Goal: Task Accomplishment & Management: Manage account settings

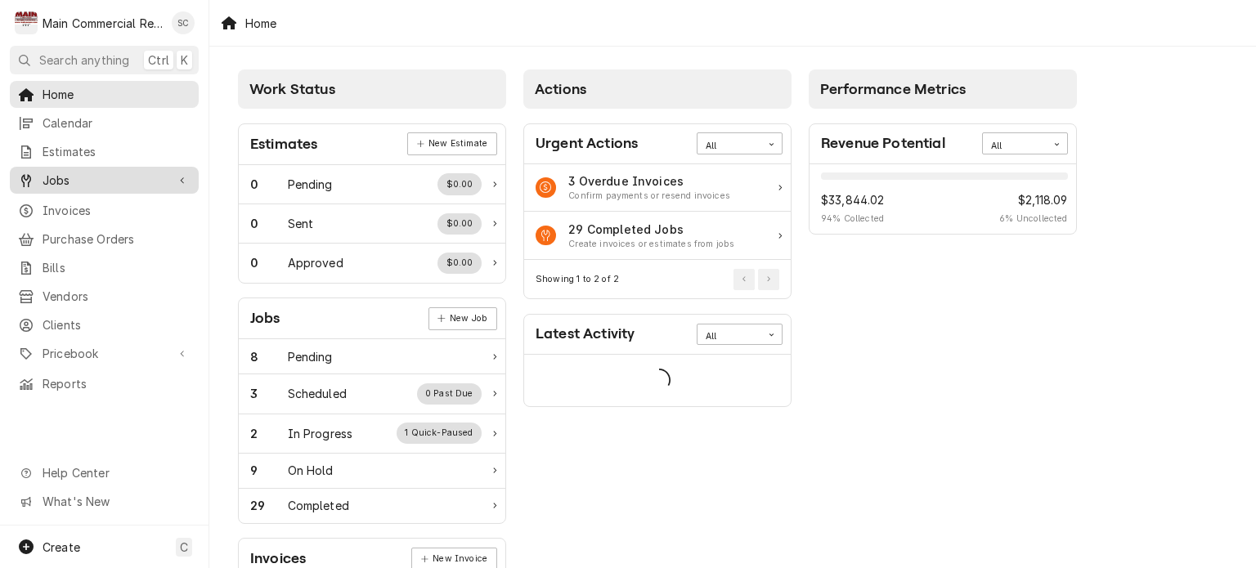
click at [101, 179] on span "Jobs" at bounding box center [104, 180] width 123 height 17
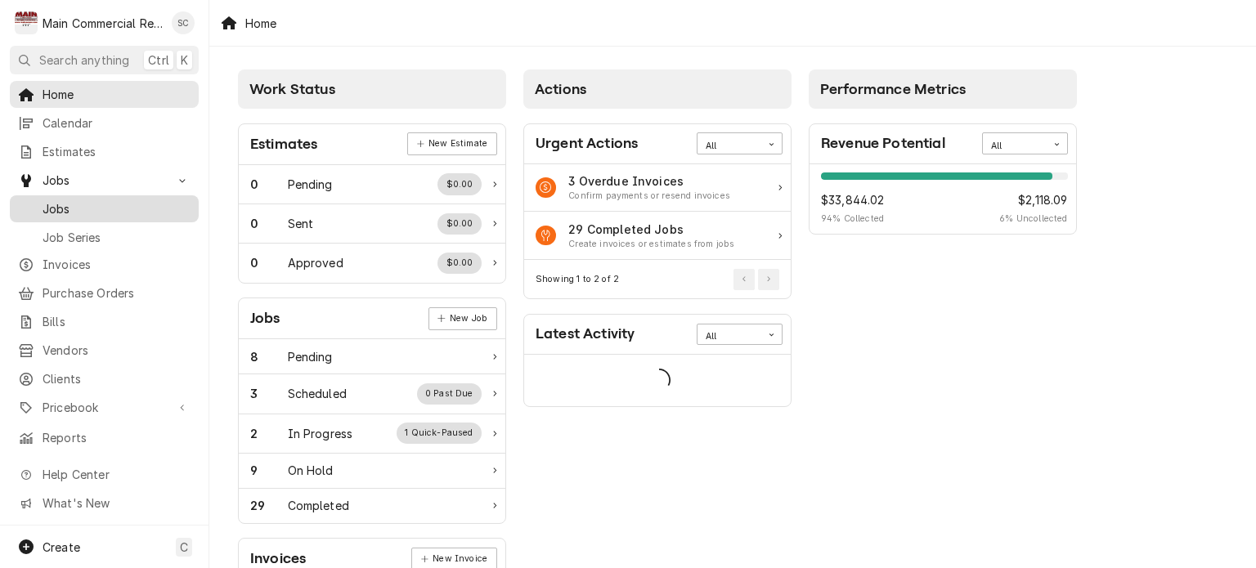
click at [84, 204] on span "Jobs" at bounding box center [117, 208] width 148 height 17
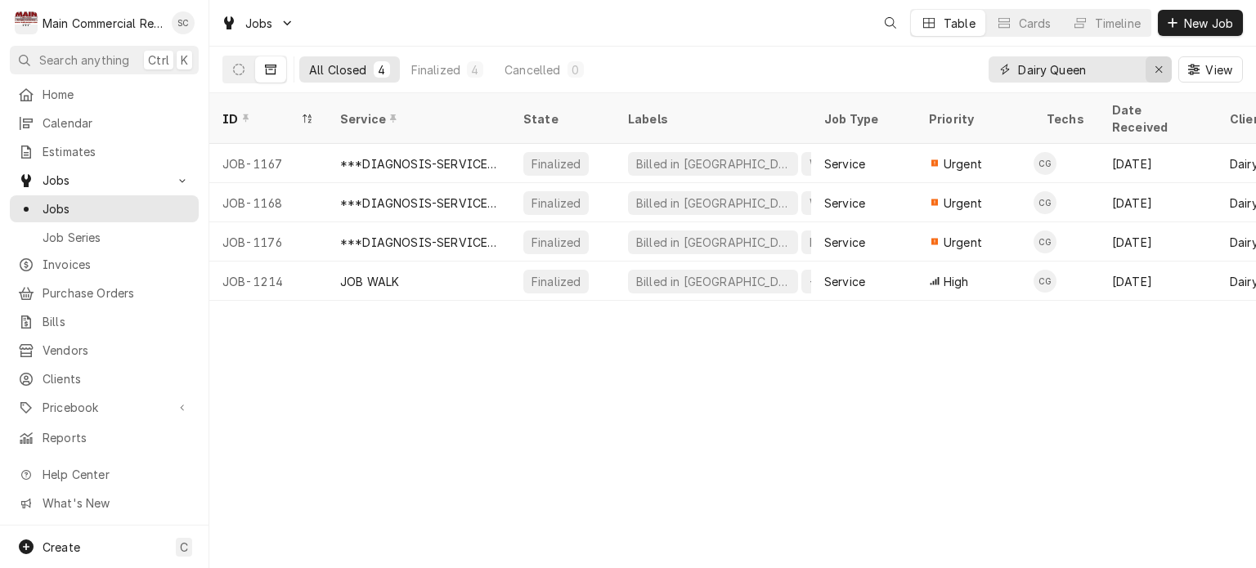
click at [1158, 74] on div "Erase input" at bounding box center [1159, 69] width 16 height 16
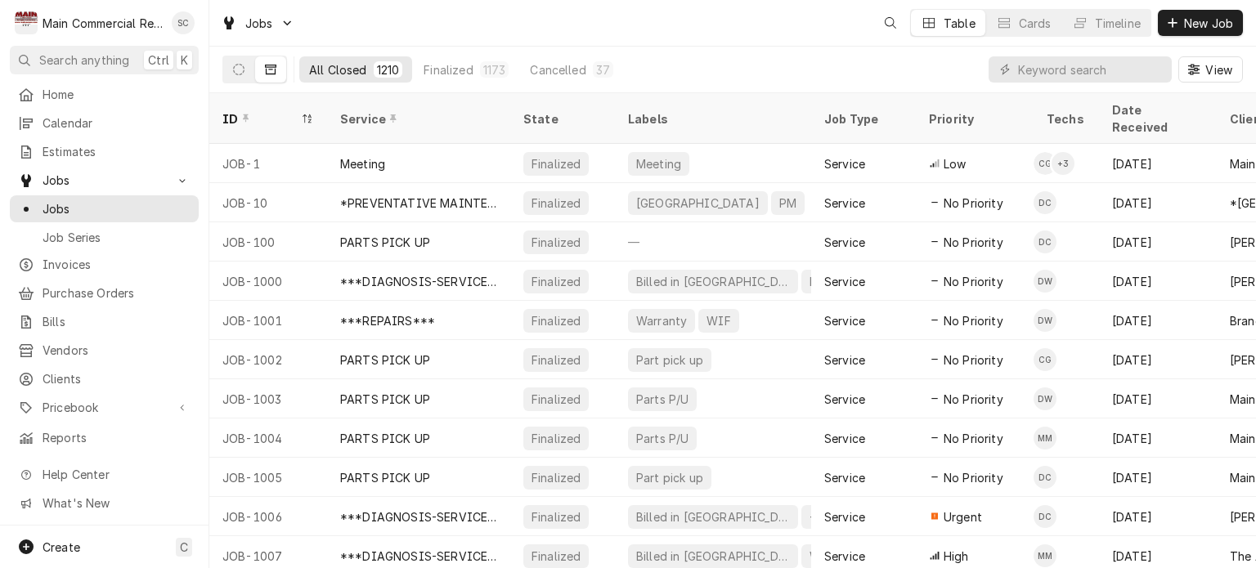
click at [783, 61] on div "All Closed 1210 Finalized 1173 Cancelled 37 View" at bounding box center [732, 70] width 1021 height 46
click at [236, 61] on button "Dynamic Content Wrapper" at bounding box center [238, 69] width 31 height 26
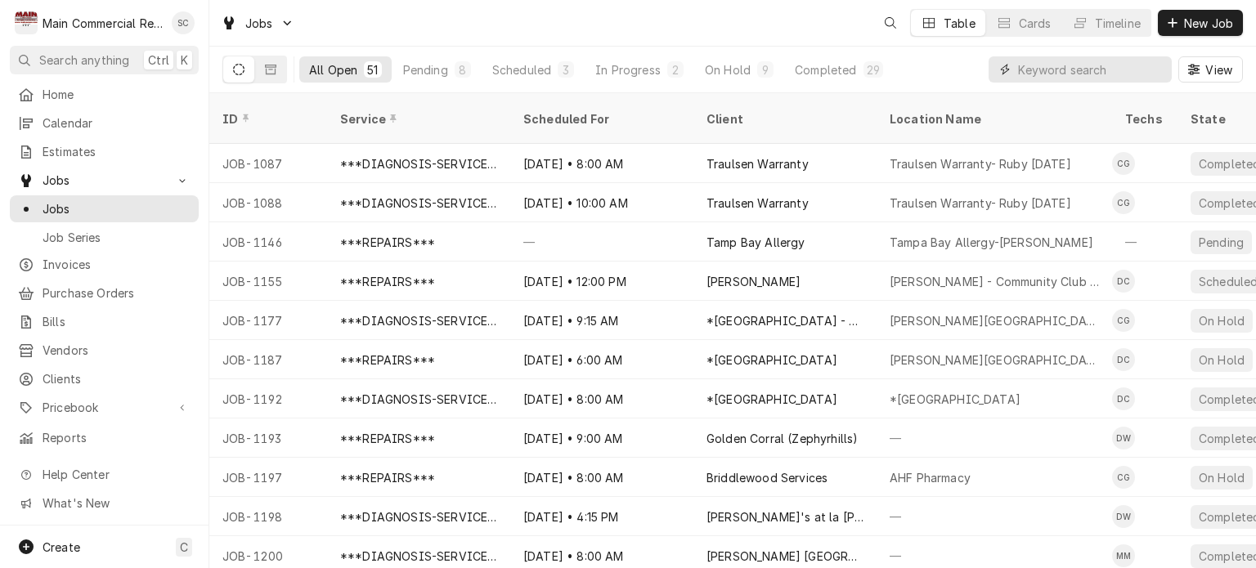
click at [1063, 74] on input "Dynamic Content Wrapper" at bounding box center [1091, 69] width 146 height 26
click at [737, 71] on div "On Hold" at bounding box center [728, 69] width 46 height 17
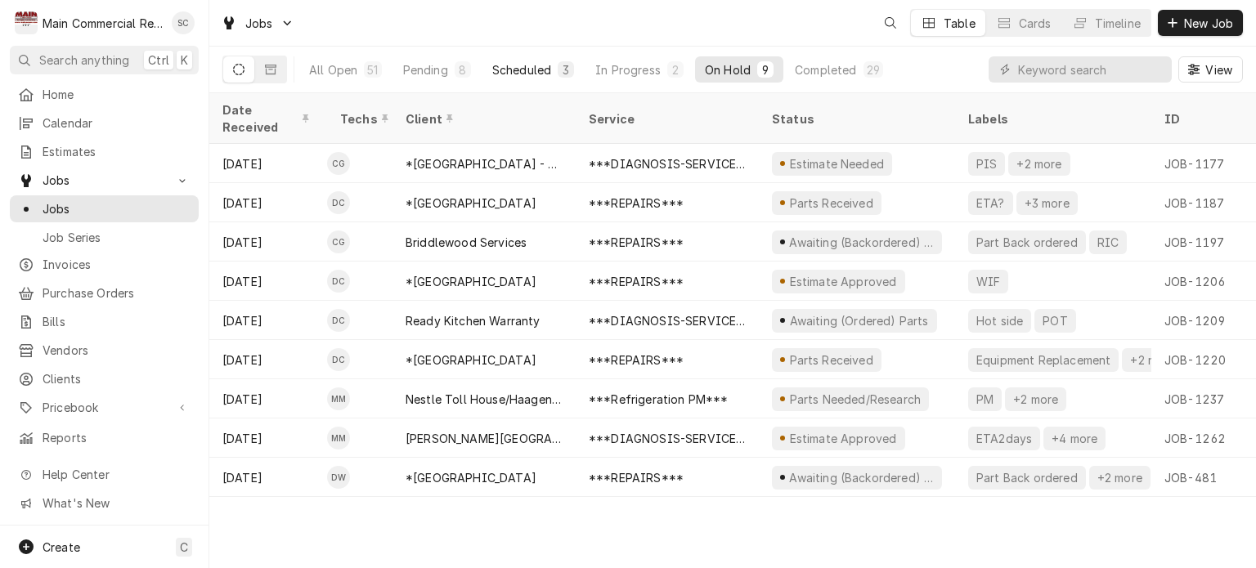
click at [528, 65] on div "Scheduled" at bounding box center [521, 69] width 59 height 17
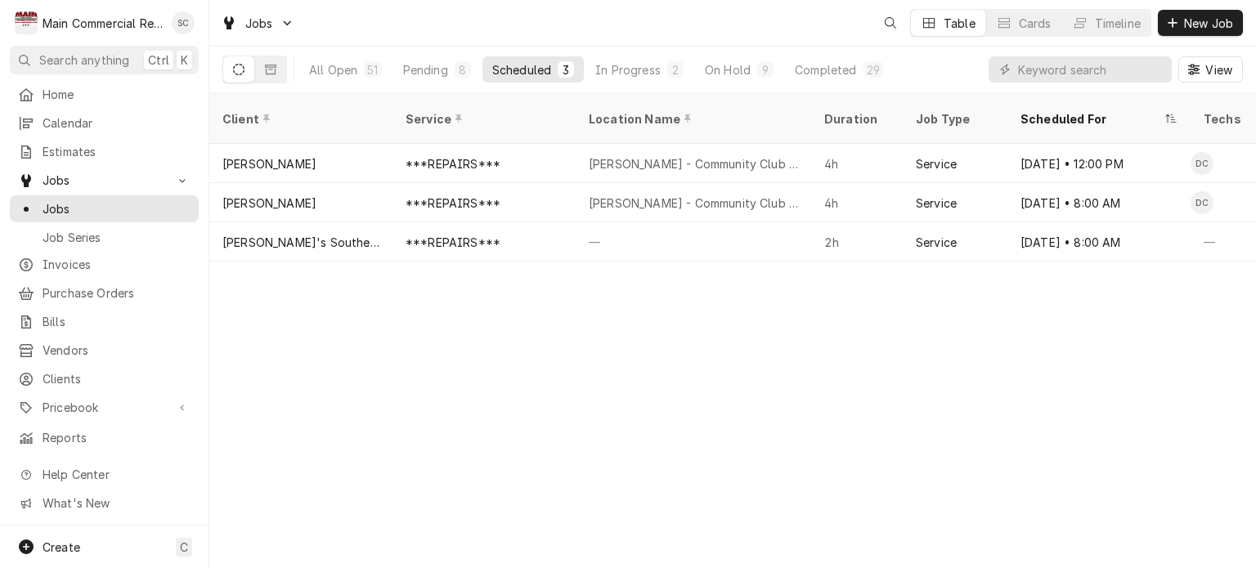
click at [903, 356] on div "Client Service Location Name Duration Job Type Scheduled For Techs Status Label…" at bounding box center [732, 330] width 1047 height 475
click at [731, 315] on div "Client Service Location Name Duration Job Type Scheduled For Techs Status Label…" at bounding box center [732, 330] width 1047 height 475
click at [458, 65] on div "8" at bounding box center [463, 69] width 10 height 17
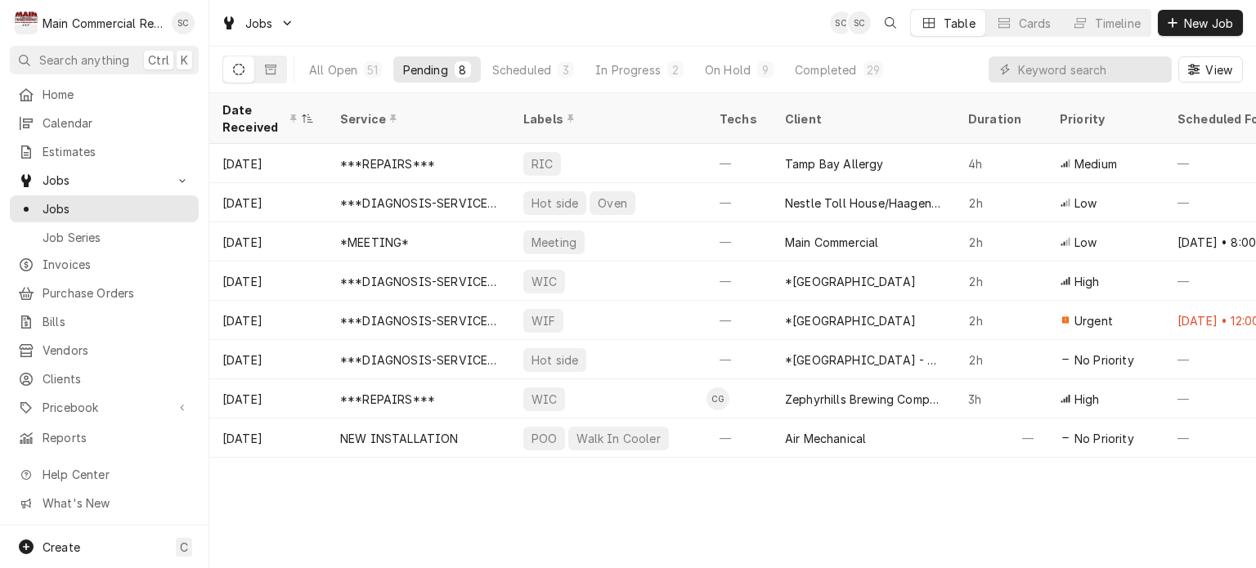
drag, startPoint x: 648, startPoint y: 517, endPoint x: 650, endPoint y: 508, distance: 9.3
click at [647, 515] on div "Date Received Service Labels Techs Client Duration Priority Scheduled For Locat…" at bounding box center [732, 330] width 1047 height 475
click at [257, 111] on div "Date Received" at bounding box center [259, 118] width 75 height 34
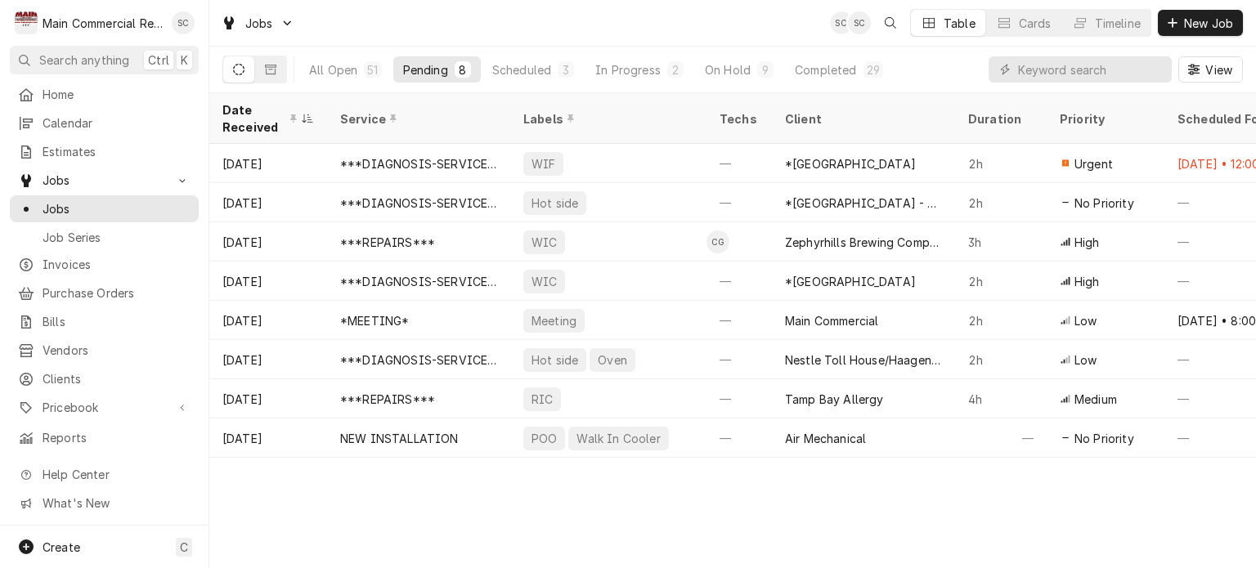
click at [646, 500] on div "Date Received Service Labels Techs Client Duration Priority Scheduled For Locat…" at bounding box center [732, 330] width 1047 height 475
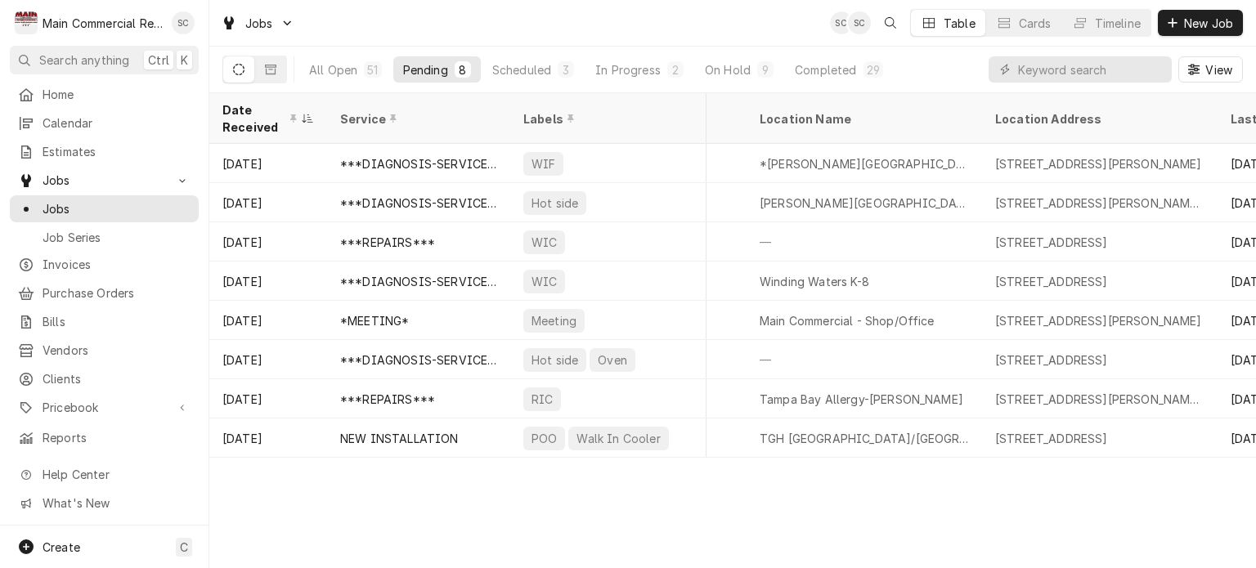
scroll to position [0, 609]
click at [850, 504] on div "Date Received Service Labels Techs Client Duration Priority Scheduled For Locat…" at bounding box center [732, 330] width 1047 height 475
click at [724, 63] on div "On Hold" at bounding box center [728, 69] width 46 height 17
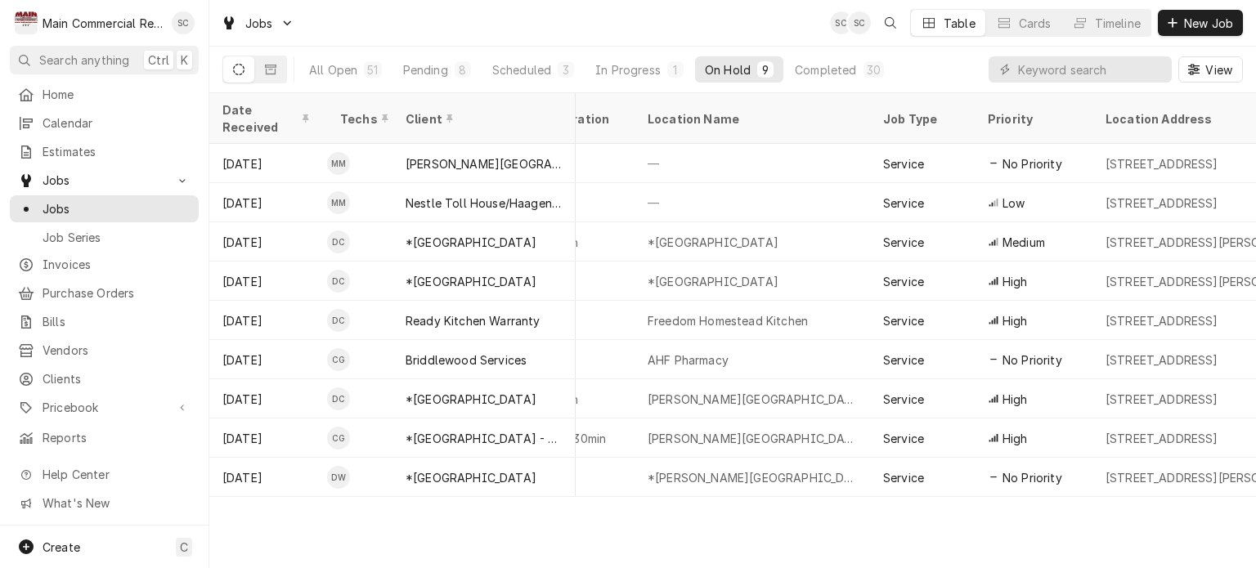
scroll to position [0, 776]
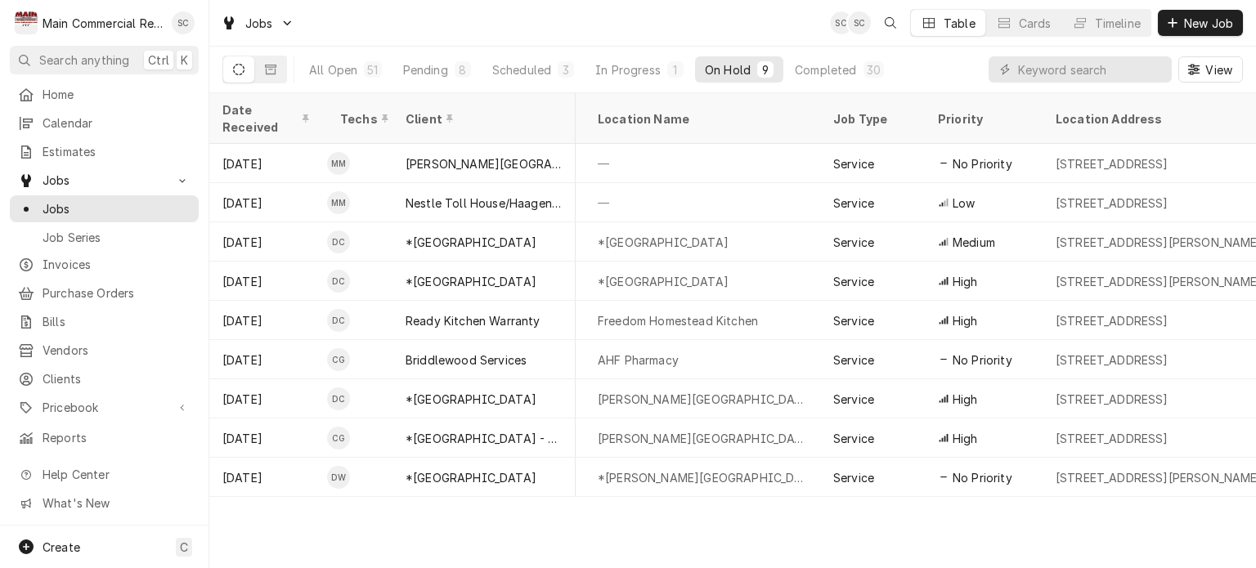
click at [749, 529] on div "Date Received Techs Client Service Status Labels ID Duration Location Name Job …" at bounding box center [732, 330] width 1047 height 475
click at [432, 71] on div "Pending" at bounding box center [425, 69] width 45 height 17
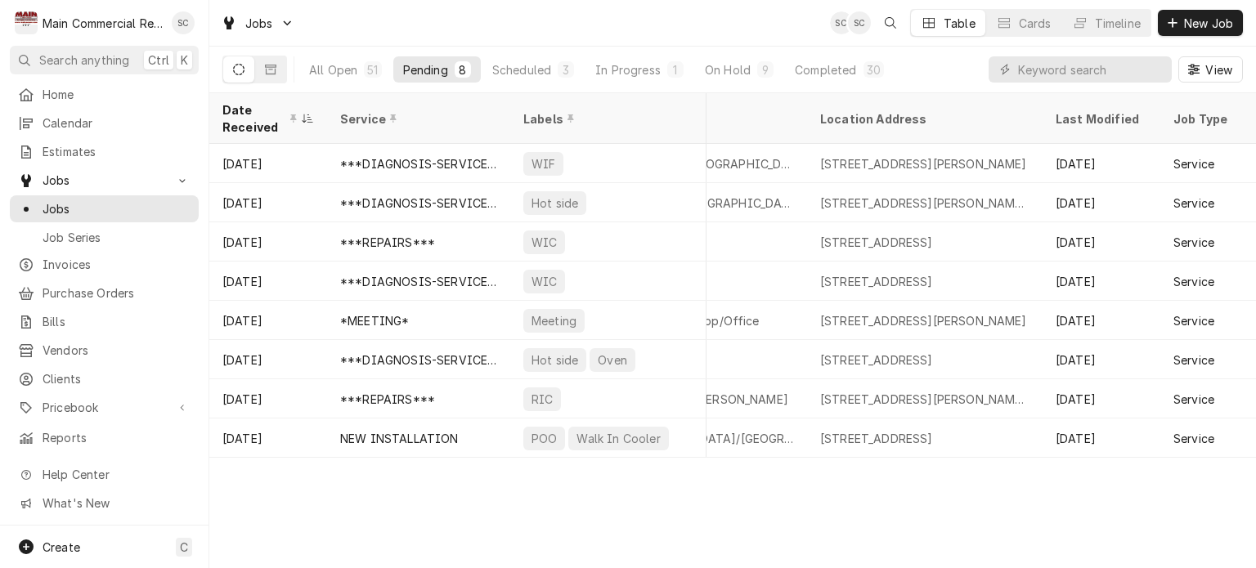
click at [739, 532] on div "Date Received Service Labels Techs Client Duration Priority Scheduled For Locat…" at bounding box center [732, 330] width 1047 height 475
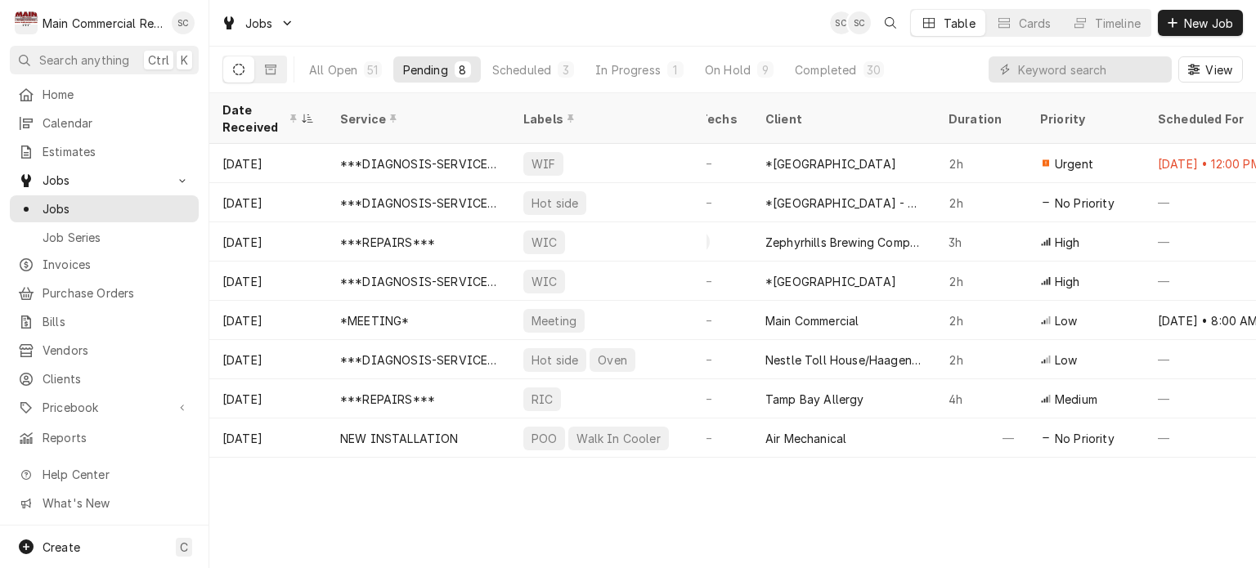
scroll to position [0, 0]
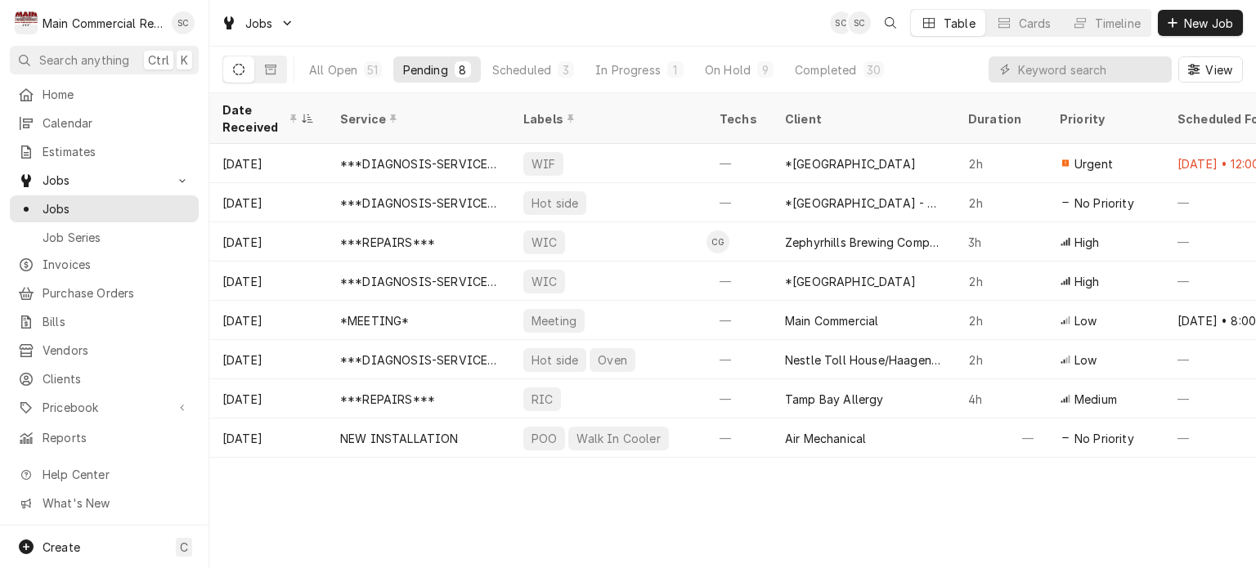
click at [670, 508] on div "Date Received Service Labels Techs Client Duration Priority Scheduled For Locat…" at bounding box center [732, 330] width 1047 height 475
click at [736, 71] on div "On Hold" at bounding box center [728, 69] width 46 height 17
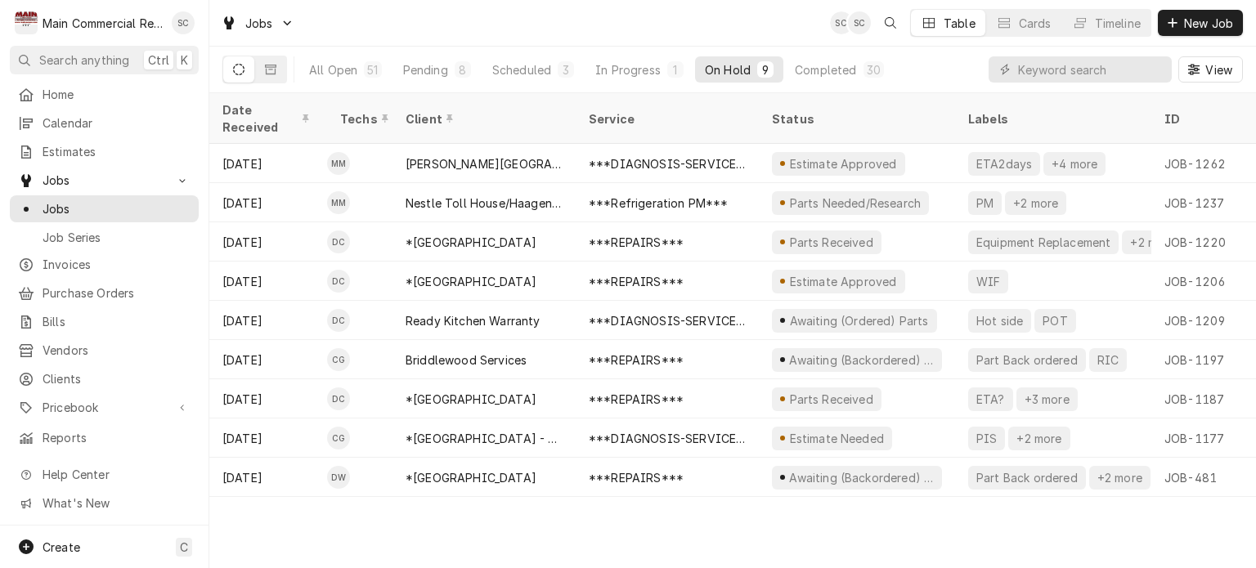
scroll to position [0, 916]
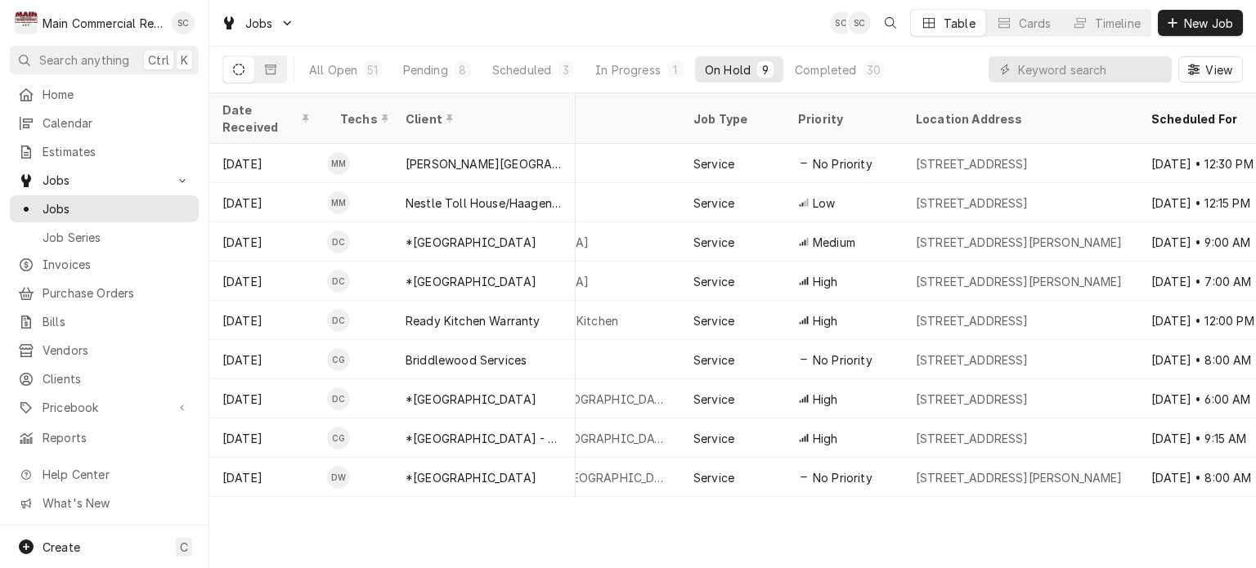
click at [814, 496] on div "Date Received Techs Client Service Status Labels ID Duration Location Name Job …" at bounding box center [732, 330] width 1047 height 475
click at [824, 506] on div "Date Received Techs Client Service Status Labels ID Duration Location Name Job …" at bounding box center [732, 330] width 1047 height 475
click at [823, 511] on div "Date Received Techs Client Service Status Labels ID Duration Location Name Job …" at bounding box center [732, 330] width 1047 height 475
click at [444, 74] on div "Pending" at bounding box center [425, 69] width 45 height 17
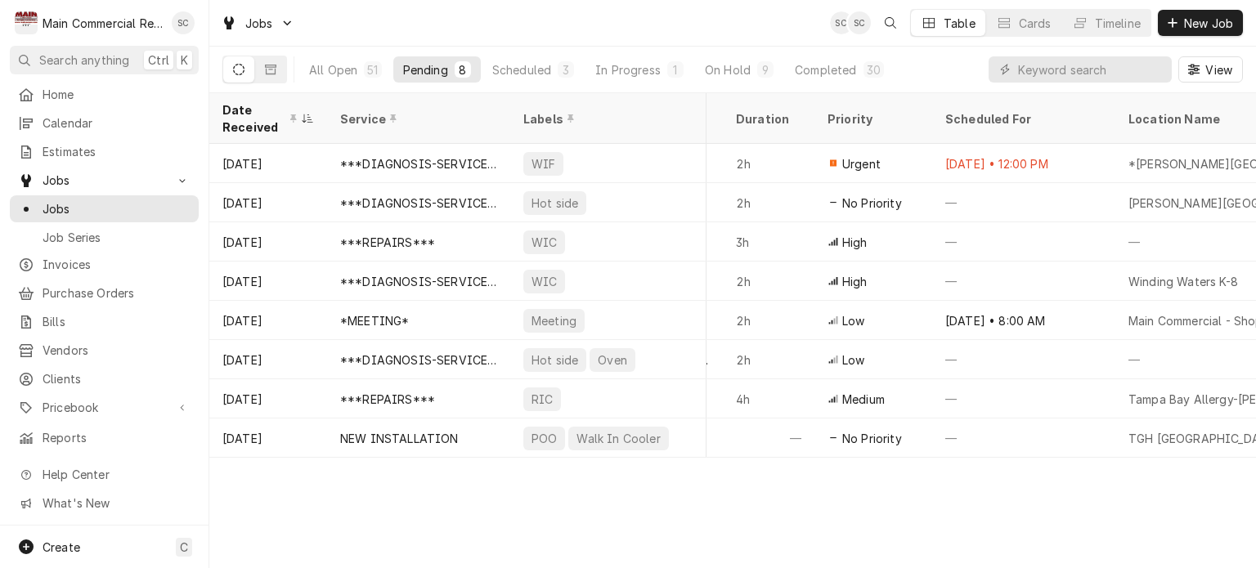
scroll to position [0, 224]
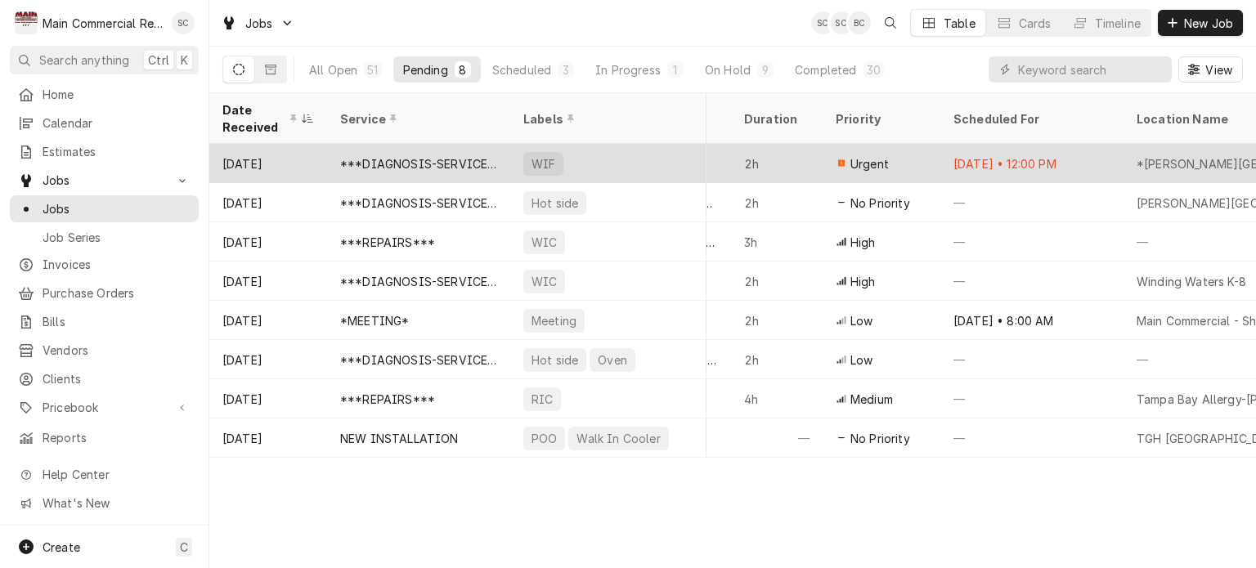
click at [415, 160] on div "***DIAGNOSIS-SERVICE CALL***" at bounding box center [418, 163] width 157 height 17
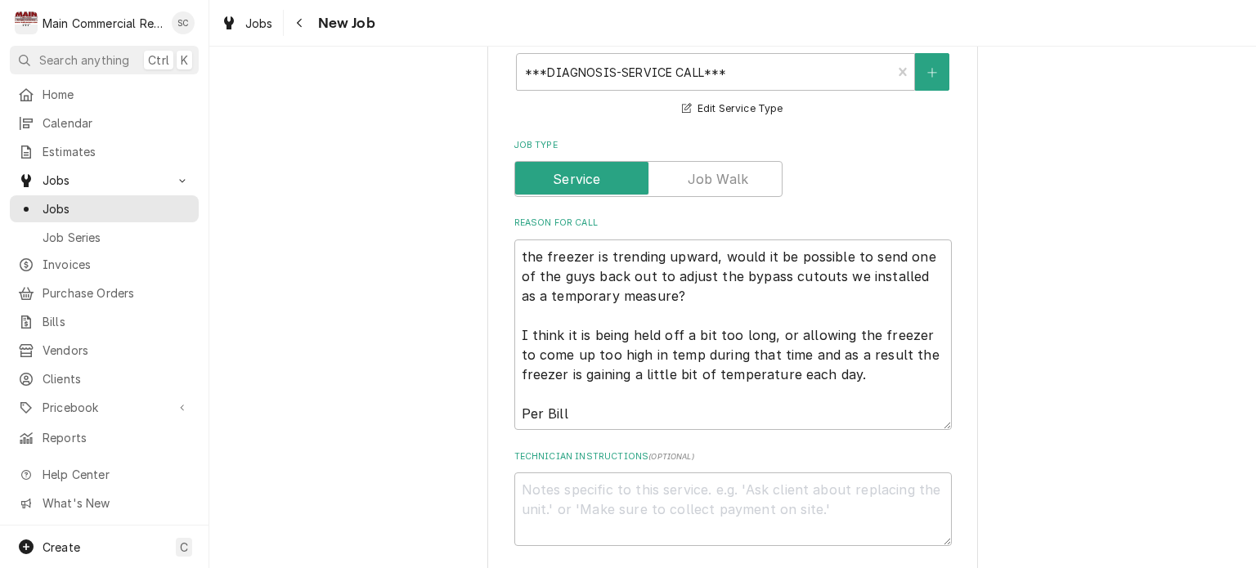
scroll to position [1227, 0]
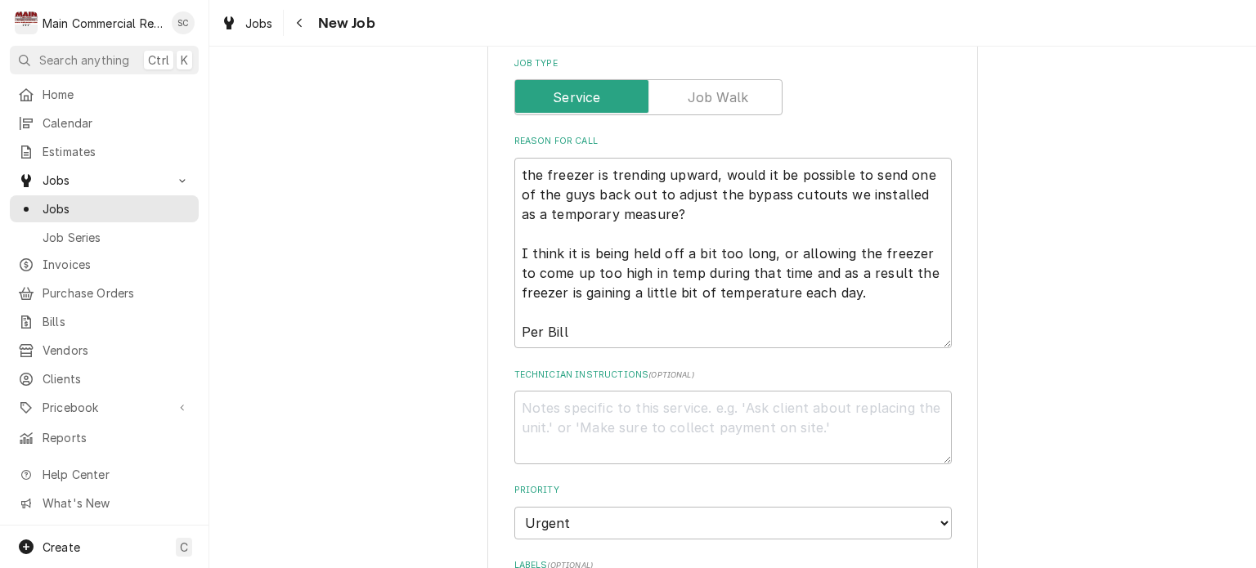
click at [1006, 214] on div "Use the fields below to edit this job: Client Details Client *[GEOGRAPHIC_DATA]…" at bounding box center [732, 98] width 1047 height 2522
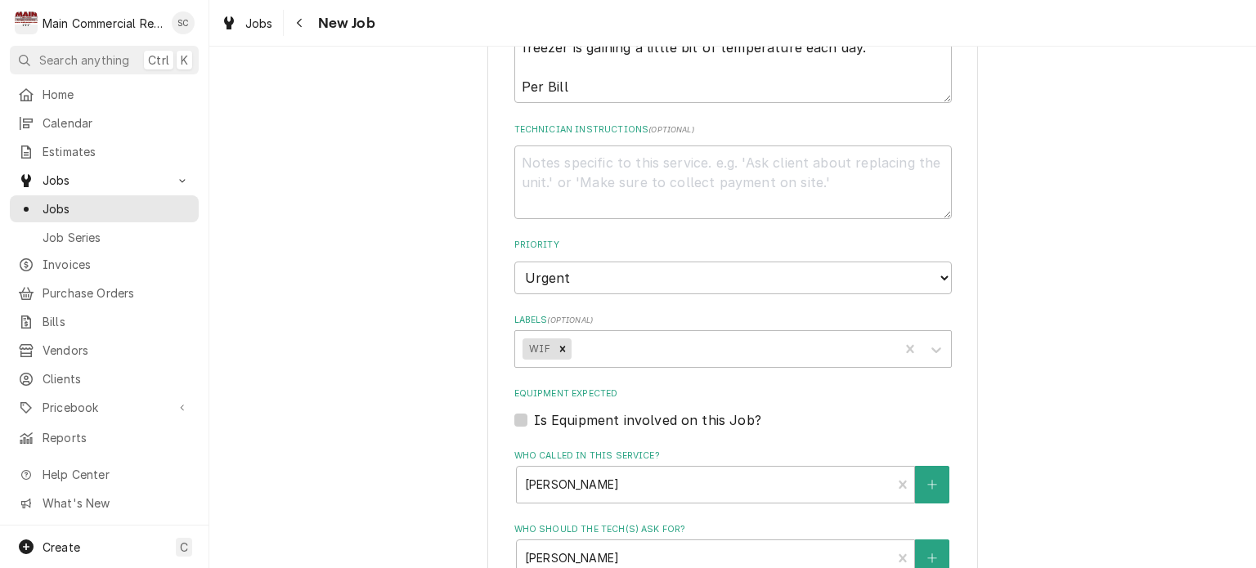
scroll to position [1636, 0]
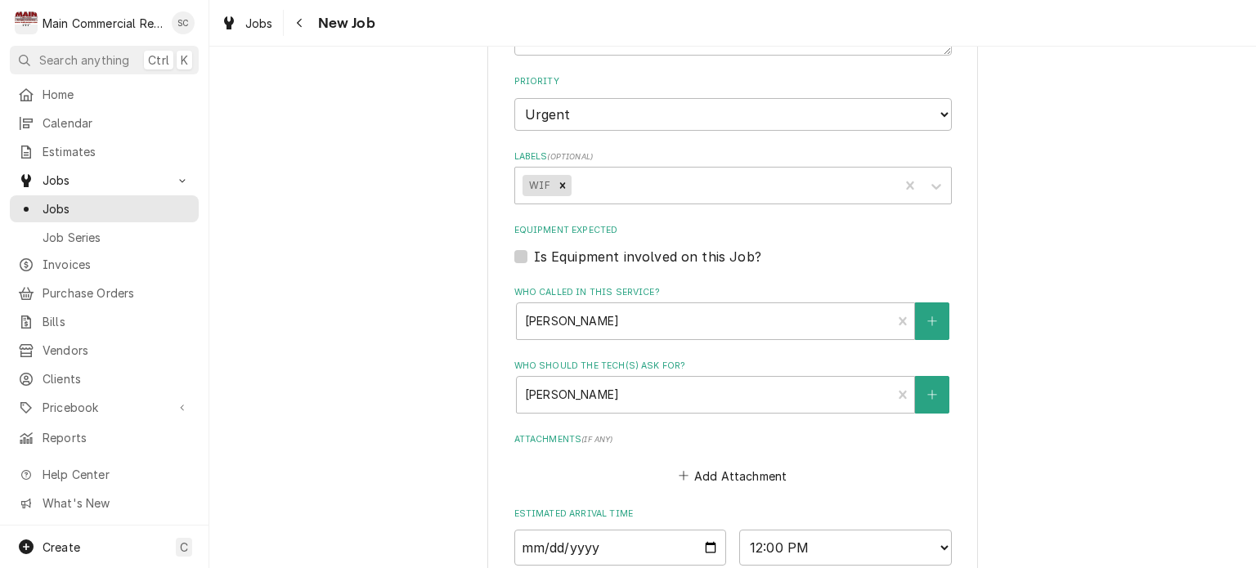
click at [932, 462] on div "Add Attachment" at bounding box center [732, 472] width 437 height 32
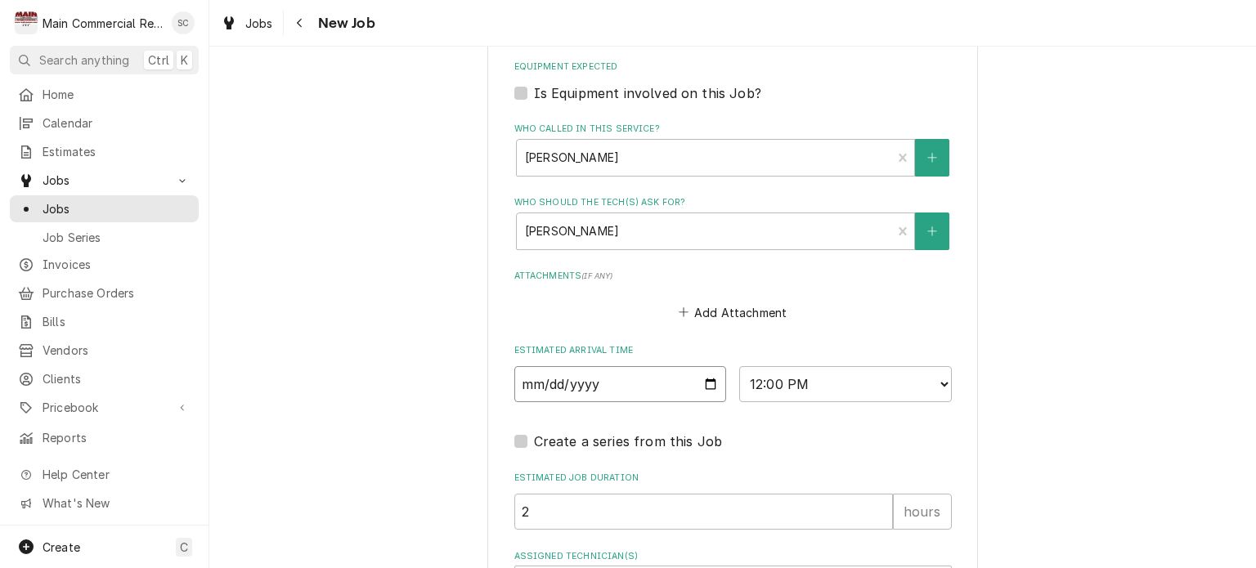
click at [703, 366] on input "[DATE]" at bounding box center [620, 384] width 213 height 36
type textarea "x"
type input "[DATE]"
click at [756, 366] on select "AM / PM 6:00 AM 6:15 AM 6:30 AM 6:45 AM 7:00 AM 7:15 AM 7:30 AM 7:45 AM 8:00 AM…" at bounding box center [845, 384] width 213 height 36
type textarea "x"
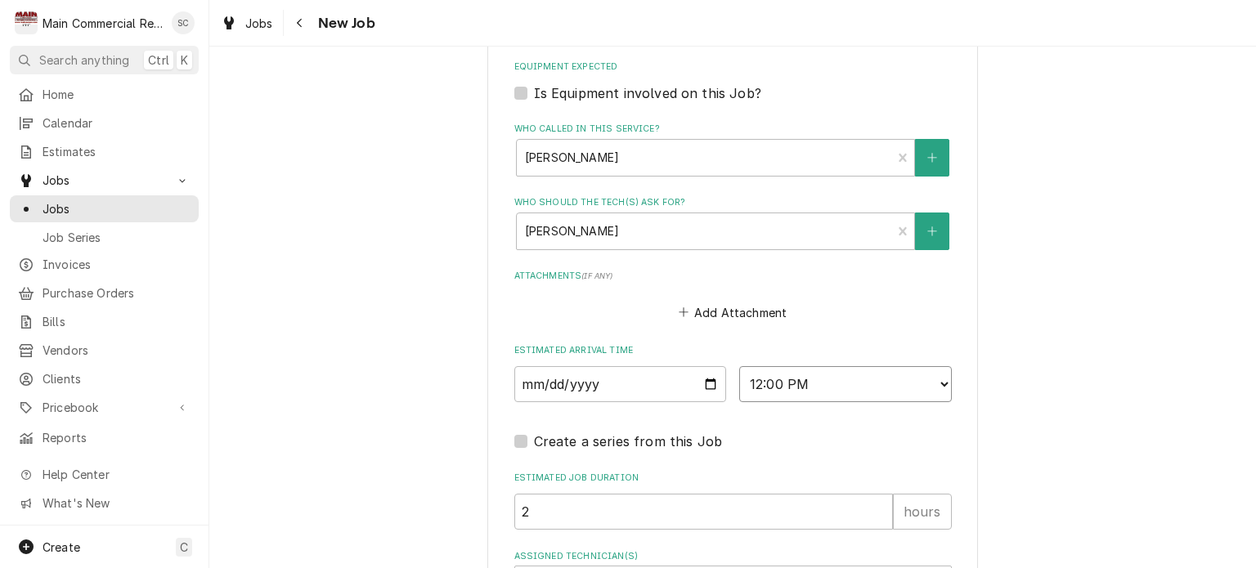
select select "08:00:00"
click at [739, 366] on select "AM / PM 6:00 AM 6:15 AM 6:30 AM 6:45 AM 7:00 AM 7:15 AM 7:30 AM 7:45 AM 8:00 AM…" at bounding box center [845, 384] width 213 height 36
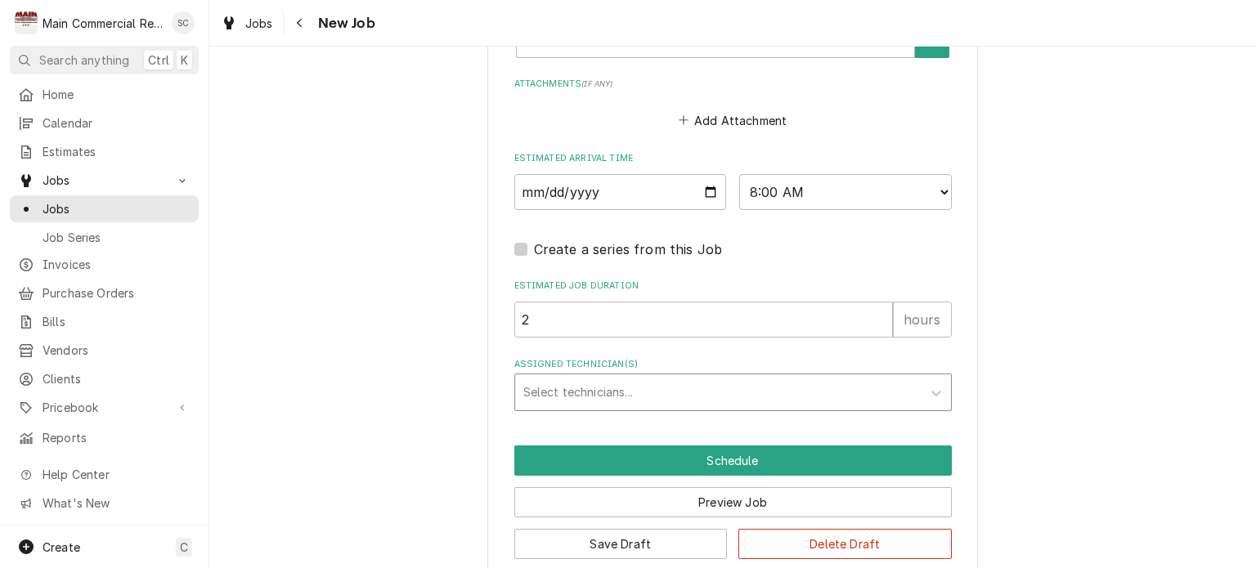
click at [710, 378] on div "Assigned Technician(s)" at bounding box center [718, 392] width 390 height 29
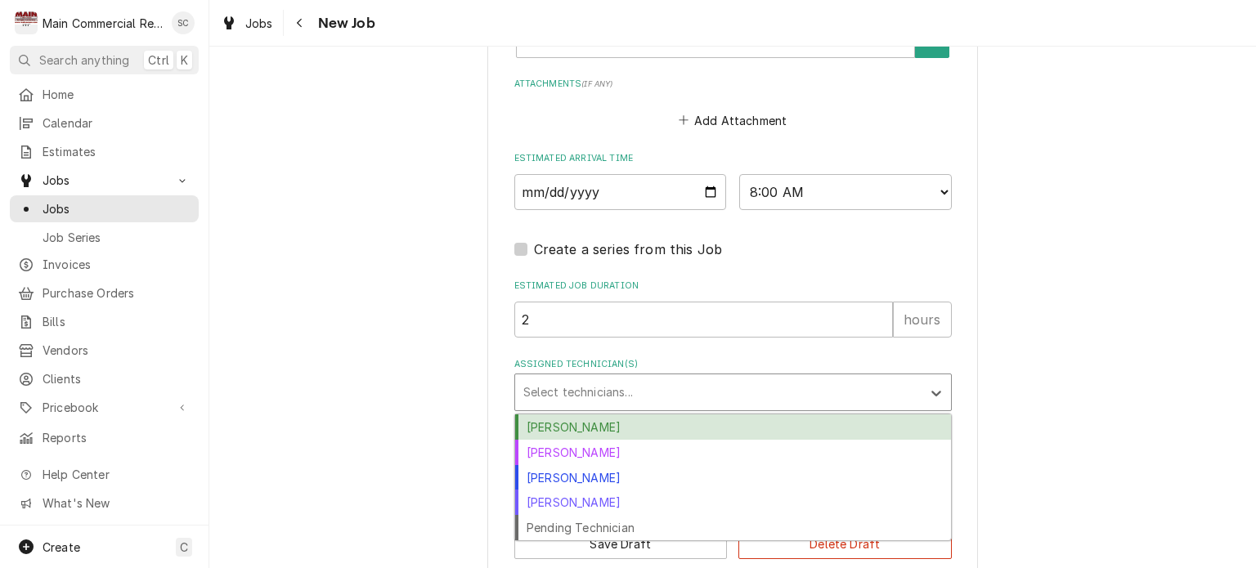
click at [613, 415] on div "[PERSON_NAME]" at bounding box center [733, 427] width 436 height 25
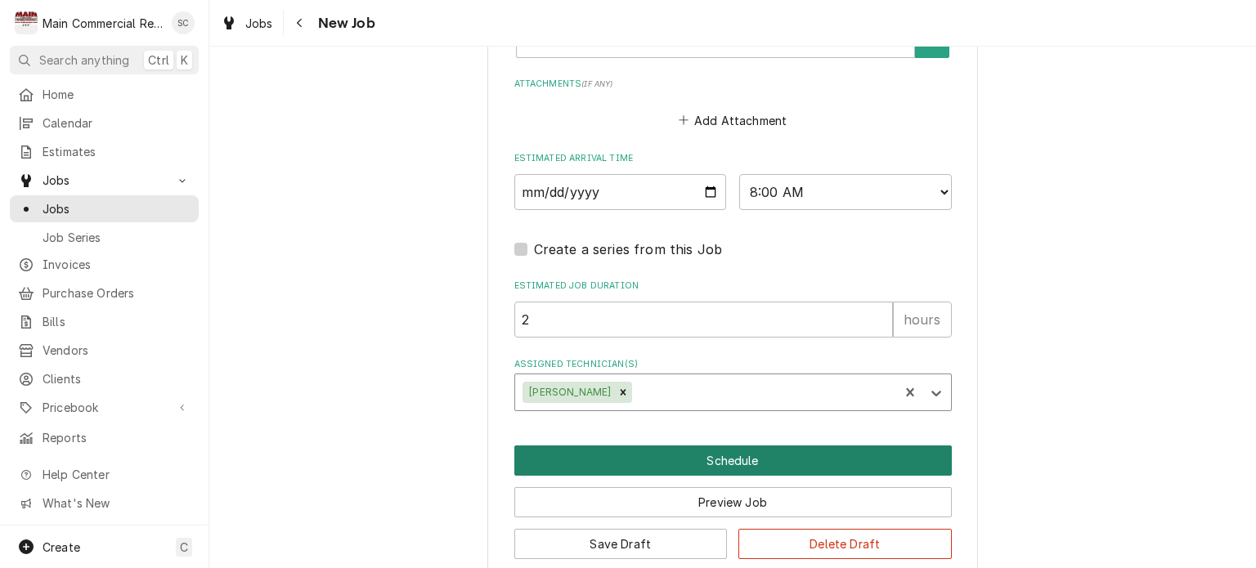
click at [728, 446] on button "Schedule" at bounding box center [732, 461] width 437 height 30
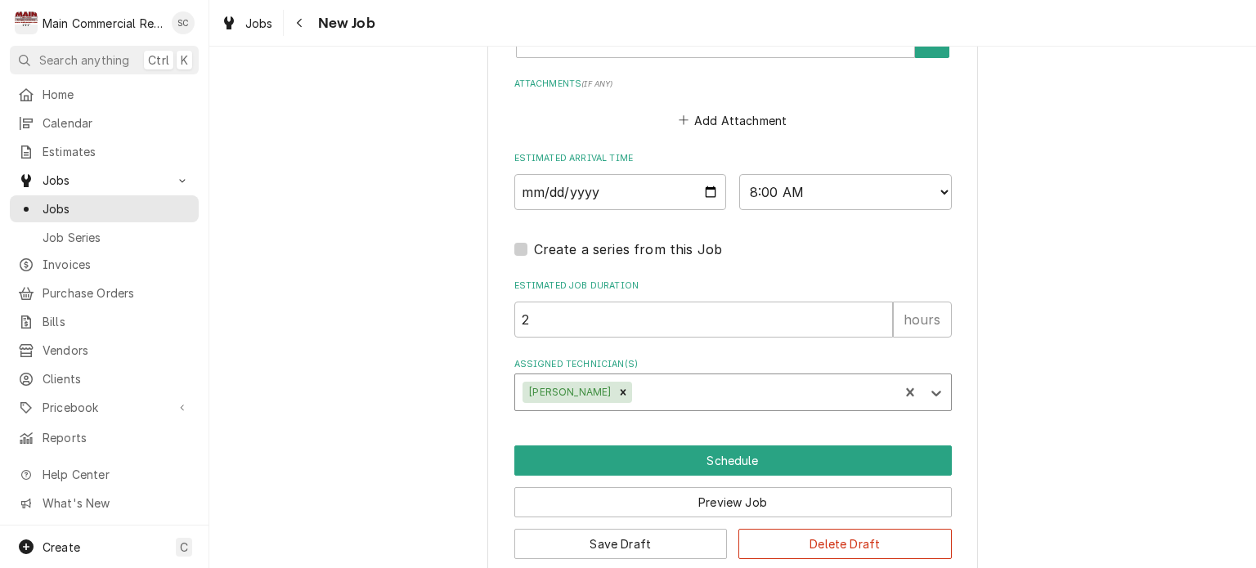
scroll to position [1936, 0]
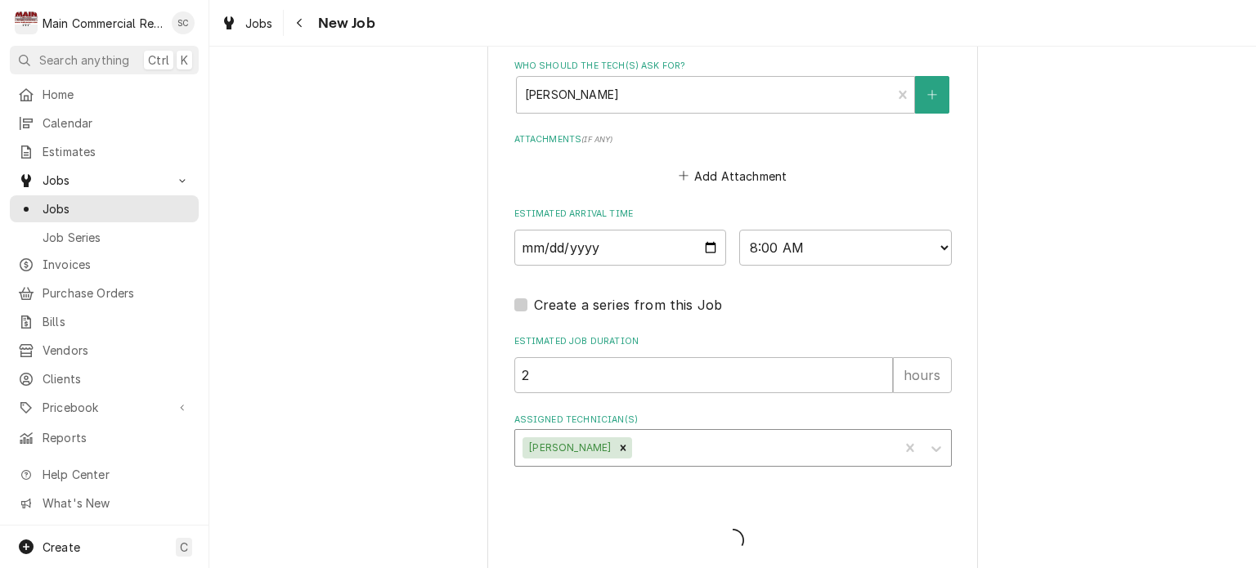
type textarea "x"
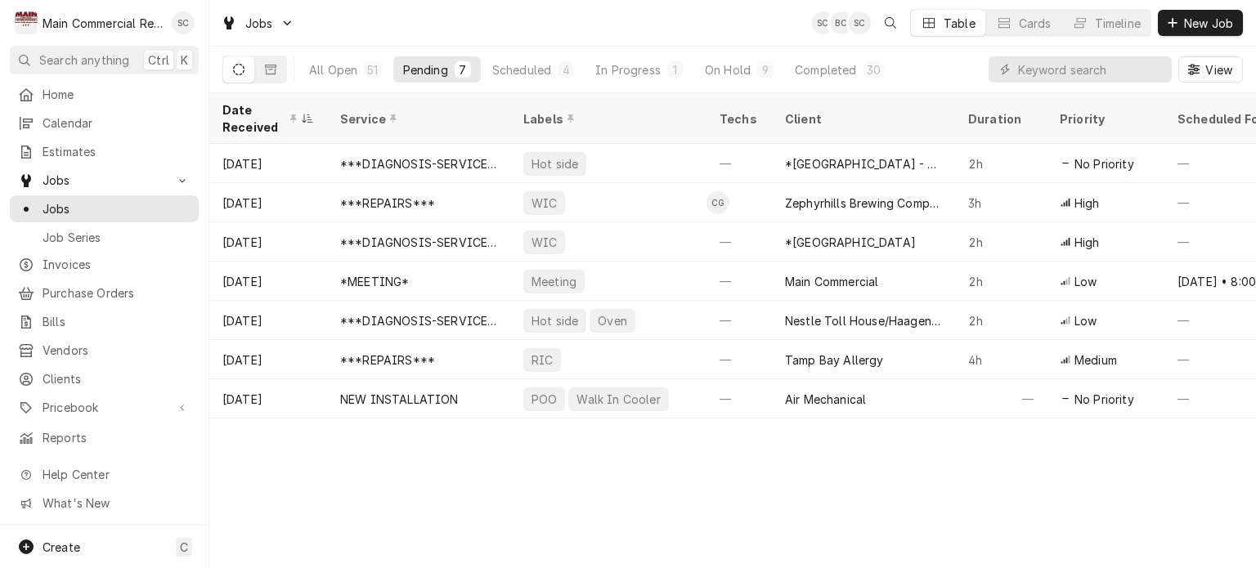
click at [854, 478] on div "Date Received Service Labels Techs Client Duration Priority Scheduled For Locat…" at bounding box center [732, 330] width 1047 height 475
click at [858, 487] on div "Date Received Service Labels Techs Client Duration Priority Scheduled For Locat…" at bounding box center [732, 330] width 1047 height 475
click at [705, 513] on div "Date Received Service Labels Techs Client Duration Priority Scheduled For Locat…" at bounding box center [732, 330] width 1047 height 475
drag, startPoint x: 653, startPoint y: 516, endPoint x: 647, endPoint y: 506, distance: 11.4
click at [653, 515] on div "Date Received Service Labels Techs Client Duration Priority Scheduled For Locat…" at bounding box center [732, 330] width 1047 height 475
